Goal: Check status: Check status

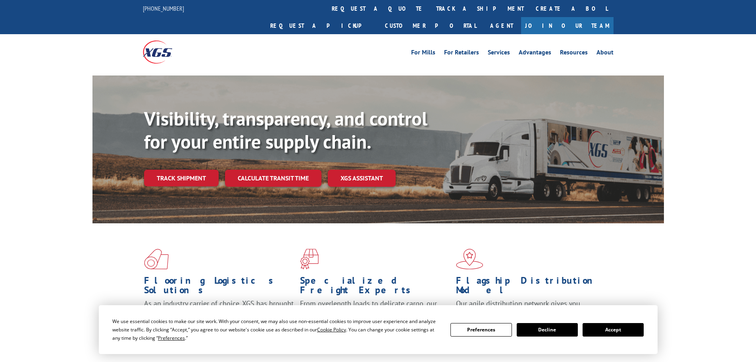
click at [194, 169] on link "Track shipment" at bounding box center [181, 177] width 75 height 17
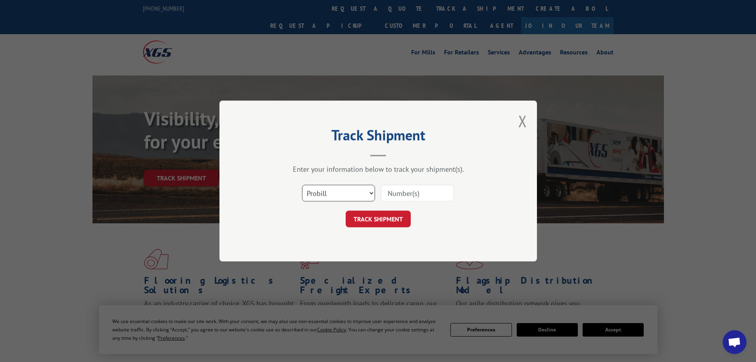
click at [340, 189] on select "Select category... Probill BOL PO" at bounding box center [338, 193] width 73 height 17
select select "bol"
click at [302, 185] on select "Select category... Probill BOL PO" at bounding box center [338, 193] width 73 height 17
click at [411, 190] on input at bounding box center [417, 193] width 73 height 17
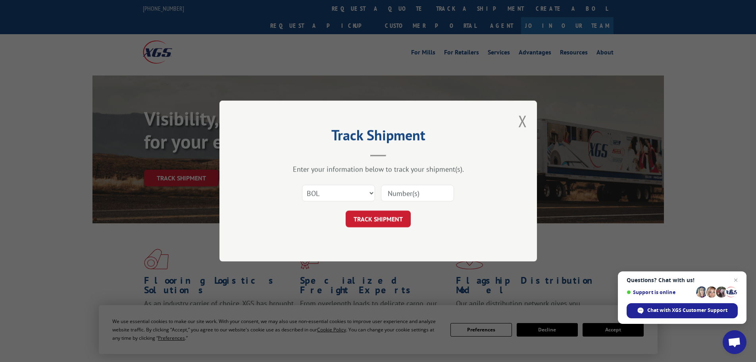
paste input "7050145"
type input "7050145"
click at [381, 215] on button "TRACK SHIPMENT" at bounding box center [378, 218] width 65 height 17
